Goal: Task Accomplishment & Management: Use online tool/utility

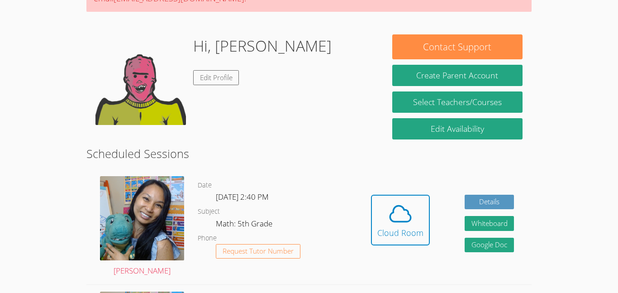
scroll to position [114, 0]
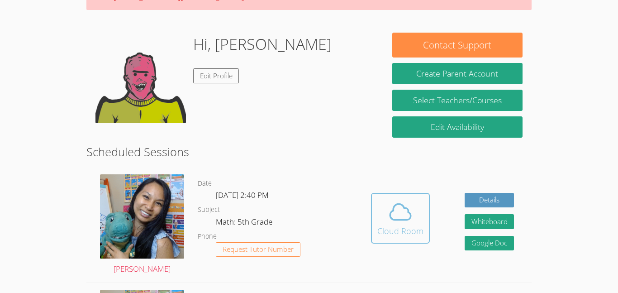
click at [391, 199] on icon at bounding box center [400, 211] width 25 height 25
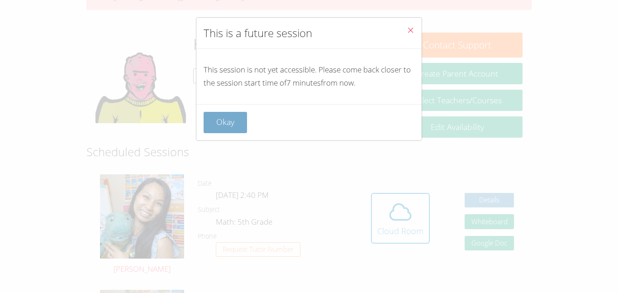
click at [235, 112] on button "Okay" at bounding box center [225, 122] width 43 height 21
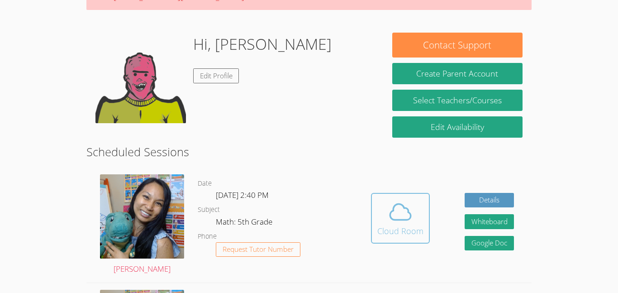
click at [394, 196] on button "Cloud Room" at bounding box center [400, 218] width 59 height 51
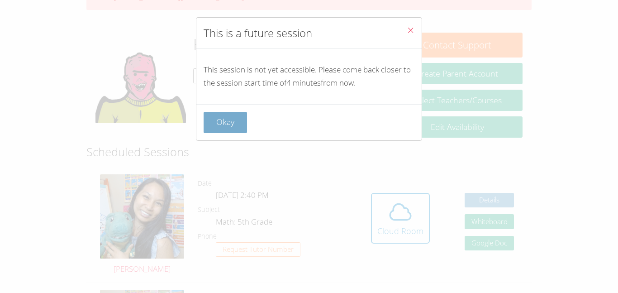
click at [225, 120] on button "Okay" at bounding box center [225, 122] width 43 height 21
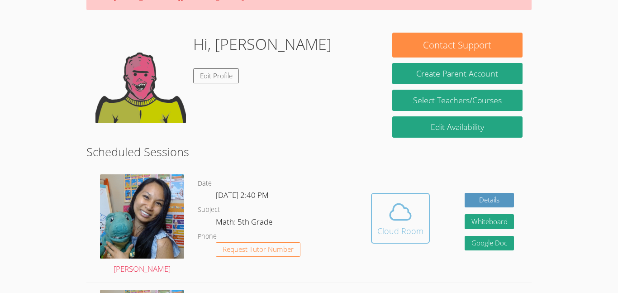
click at [395, 235] on div "Cloud Room" at bounding box center [400, 230] width 46 height 13
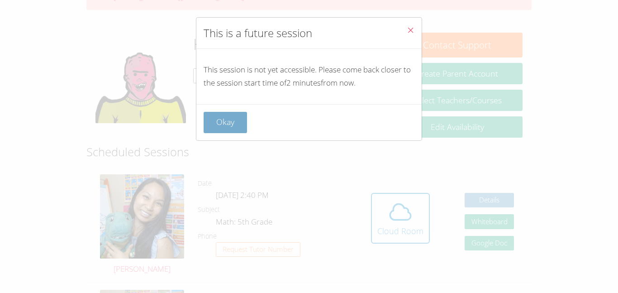
click at [211, 132] on button "Okay" at bounding box center [225, 122] width 43 height 21
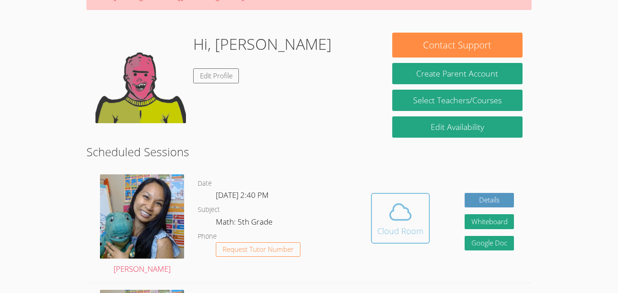
click at [388, 205] on icon at bounding box center [400, 211] width 25 height 25
click at [399, 222] on icon at bounding box center [400, 211] width 25 height 25
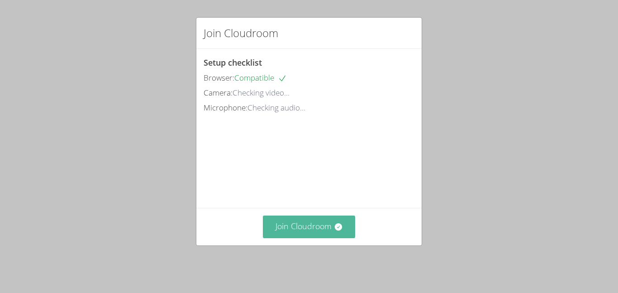
click at [314, 227] on button "Join Cloudroom" at bounding box center [309, 226] width 93 height 22
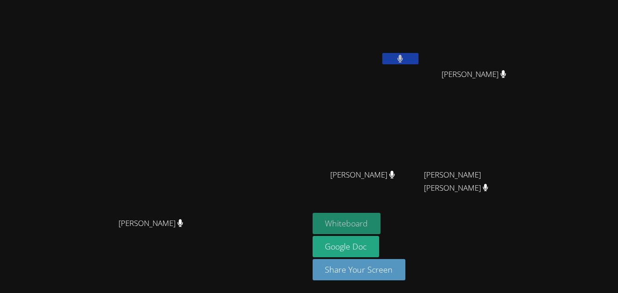
click at [381, 216] on button "Whiteboard" at bounding box center [347, 223] width 68 height 21
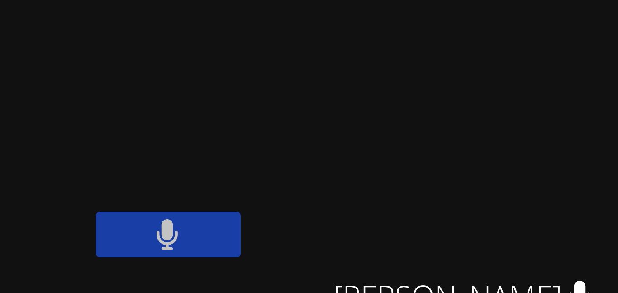
click at [418, 60] on button at bounding box center [400, 58] width 36 height 11
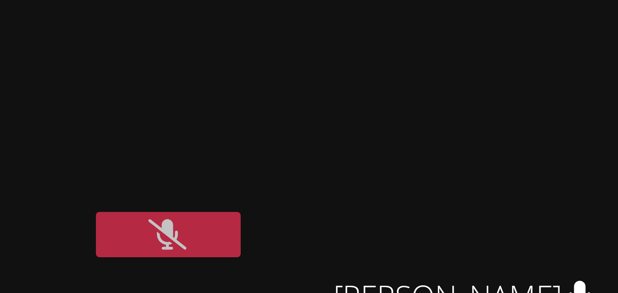
click at [405, 59] on icon at bounding box center [399, 59] width 9 height 8
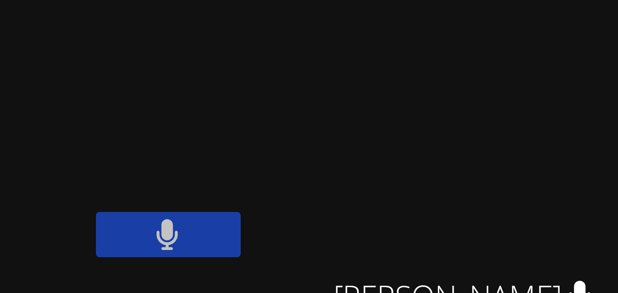
click at [418, 58] on button at bounding box center [400, 58] width 36 height 11
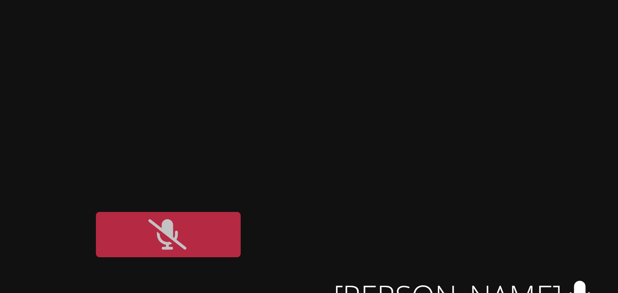
click at [420, 52] on video at bounding box center [367, 34] width 108 height 61
click at [418, 56] on button at bounding box center [400, 58] width 36 height 11
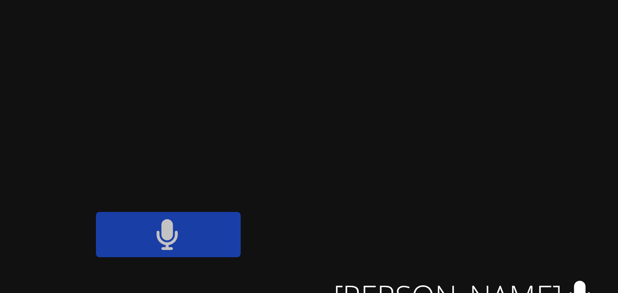
click at [403, 61] on icon at bounding box center [400, 59] width 6 height 8
